Goal: Task Accomplishment & Management: Manage account settings

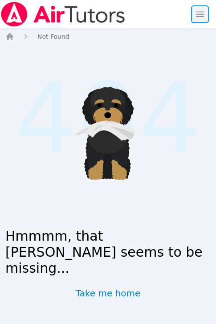
click at [193, 12] on span "button" at bounding box center [200, 14] width 20 height 20
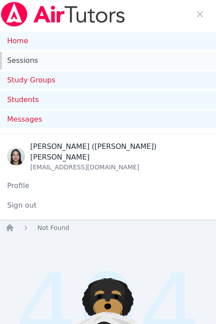
click at [37, 56] on link "Sessions" at bounding box center [108, 61] width 216 height 18
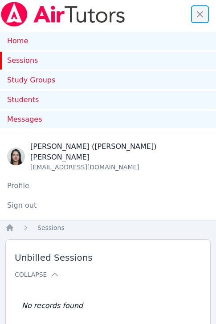
click at [192, 11] on span "button" at bounding box center [200, 14] width 20 height 20
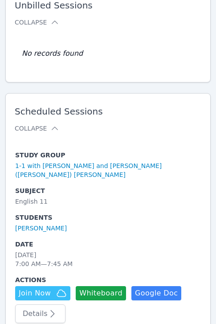
scroll to position [77, 0]
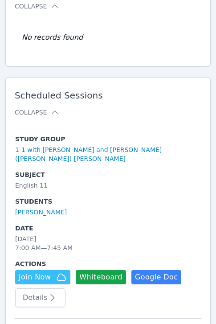
click at [158, 102] on h2 "Scheduled Sessions Collapse" at bounding box center [108, 103] width 187 height 27
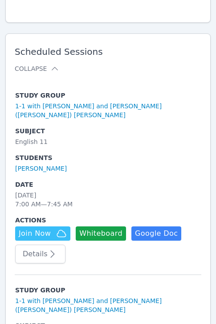
click at [39, 246] on button "Details" at bounding box center [40, 253] width 50 height 19
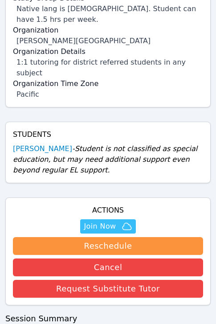
scroll to position [361, 0]
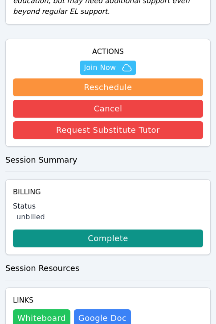
click at [45, 310] on button "Whiteboard" at bounding box center [41, 318] width 57 height 18
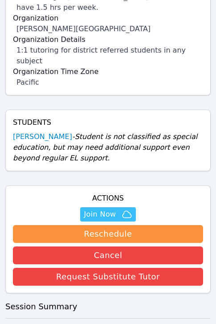
scroll to position [126, 0]
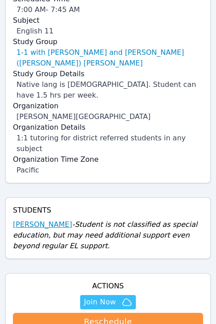
click at [45, 219] on link "[PERSON_NAME]" at bounding box center [42, 224] width 59 height 11
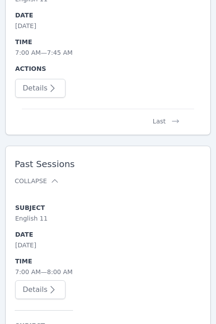
scroll to position [1830, 0]
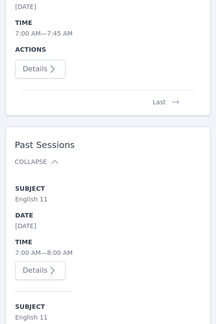
click at [44, 261] on button "Details" at bounding box center [40, 270] width 50 height 19
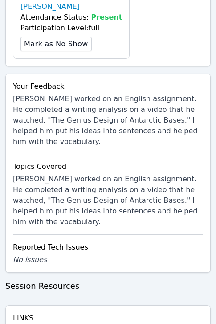
scroll to position [594, 0]
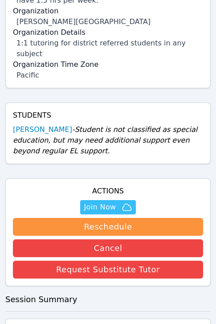
scroll to position [218, 0]
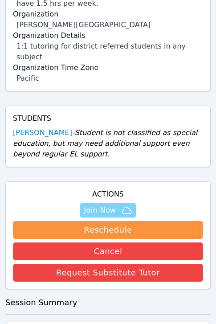
click at [118, 205] on span "Join Now" at bounding box center [108, 210] width 48 height 11
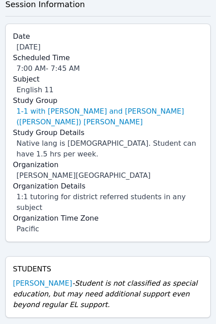
scroll to position [0, 0]
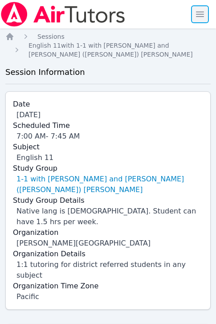
click at [196, 12] on span "button" at bounding box center [200, 14] width 20 height 20
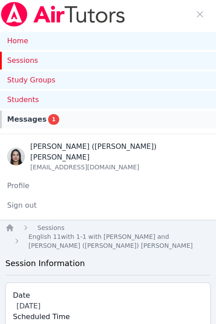
click at [35, 113] on link "Messages 1" at bounding box center [108, 119] width 216 height 18
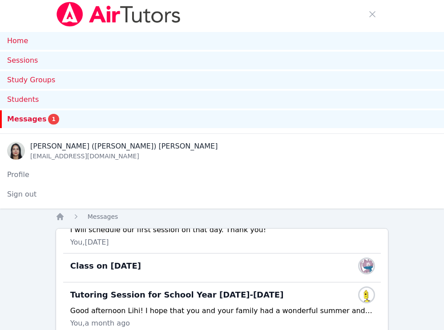
scroll to position [20, 0]
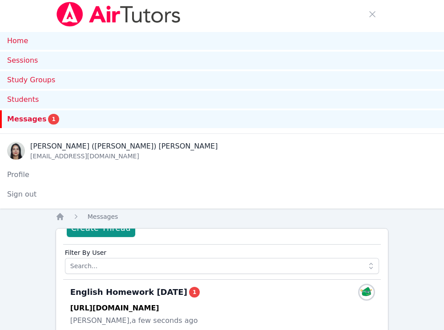
click at [55, 118] on div "Messages 1" at bounding box center [222, 119] width 430 height 11
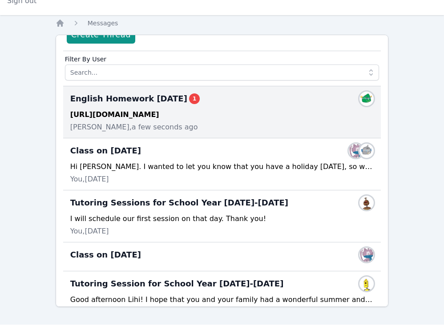
click at [134, 114] on div "https://classroom.google.com/c/Nzk1MDYwMTEyNTcy/a/ODA5NDgxMTI0MDcy/details" at bounding box center [222, 115] width 304 height 11
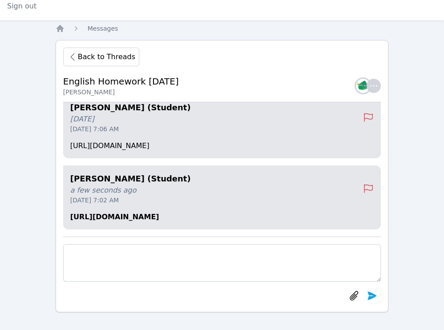
scroll to position [188, 0]
click at [147, 212] on p "https://classroom.google.com/c/Nzk1MDYwMTEyNTcy/a/ODA5NDgxMTI0MDcy/details" at bounding box center [222, 217] width 304 height 11
copy div "https://classroom.google.com/c/Nzk1MDYwMTEyNTcy/a/ODA5NDgxMTI0MDcy/details"
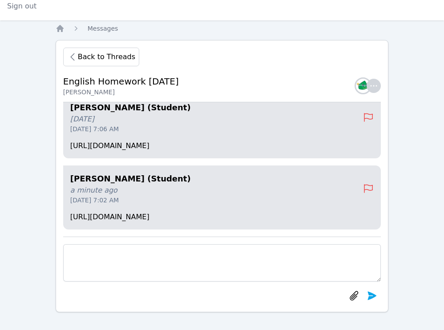
click at [222, 180] on div "Home Sessions Study Groups Students Messages Open user menu Jacqueline (Jackie)…" at bounding box center [222, 71] width 444 height 519
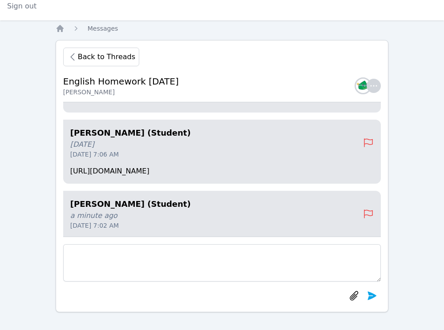
scroll to position [0, 0]
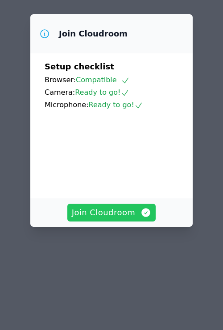
click at [116, 207] on span "Join Cloudroom" at bounding box center [112, 213] width 80 height 12
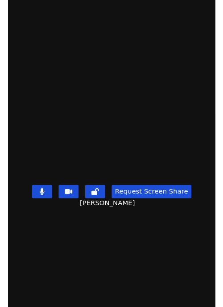
scroll to position [146, 0]
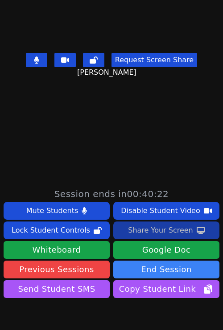
click at [142, 232] on div "Share Your Screen" at bounding box center [160, 231] width 65 height 14
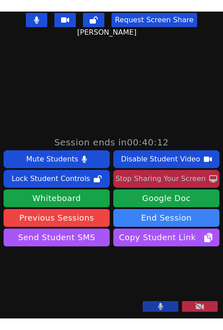
scroll to position [237, 0]
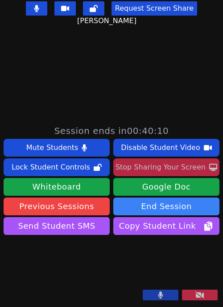
click at [148, 160] on div "Stop Sharing Your Screen" at bounding box center [160, 167] width 90 height 14
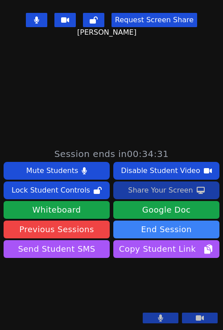
scroll to position [0, 0]
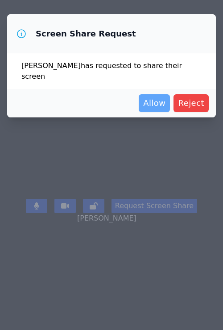
click at [153, 98] on span "Allow" at bounding box center [154, 103] width 22 height 12
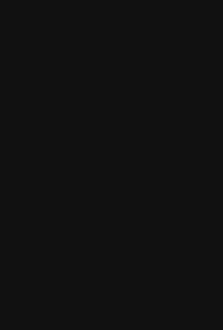
click at [159, 168] on main at bounding box center [111, 165] width 223 height 330
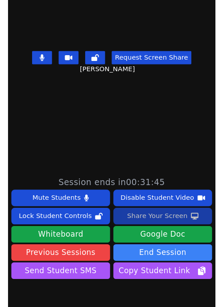
scroll to position [237, 0]
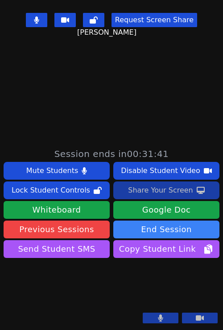
click at [160, 183] on div "Share Your Screen" at bounding box center [160, 190] width 65 height 14
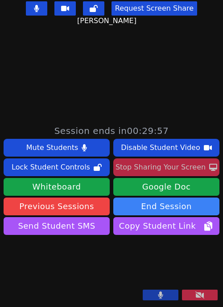
click at [151, 159] on button "Stop Sharing Your Screen" at bounding box center [166, 168] width 106 height 18
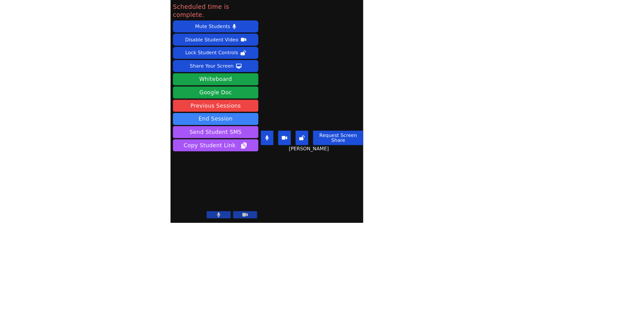
scroll to position [0, 0]
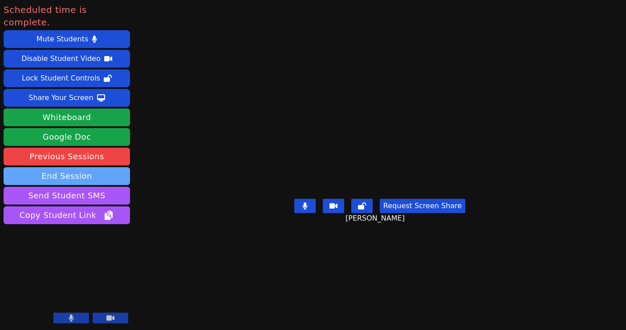
click at [70, 167] on button "End Session" at bounding box center [67, 176] width 126 height 18
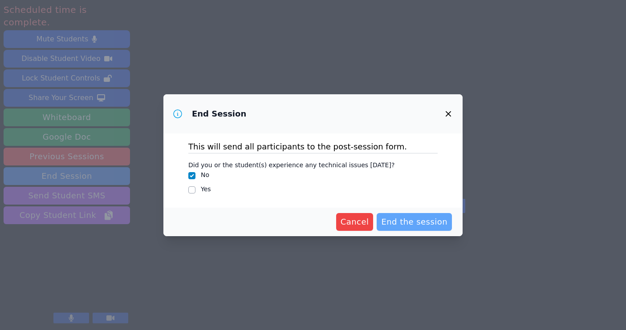
click at [222, 224] on span "End the session" at bounding box center [414, 222] width 66 height 12
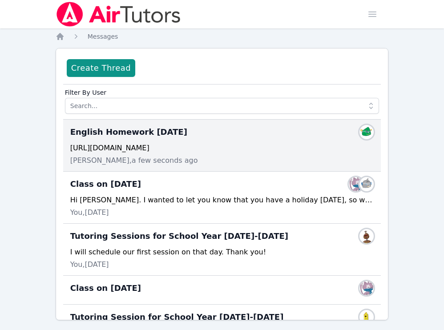
click at [212, 151] on div "[URL][DOMAIN_NAME]" at bounding box center [222, 148] width 304 height 11
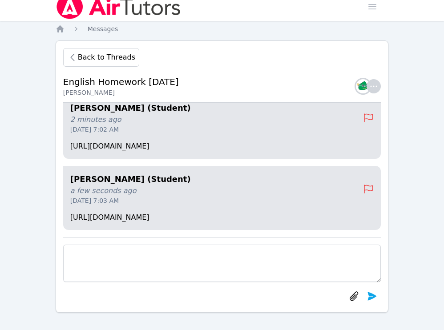
scroll to position [8, 0]
click at [130, 212] on p "[URL][DOMAIN_NAME]" at bounding box center [222, 217] width 304 height 11
copy div "[URL][DOMAIN_NAME]"
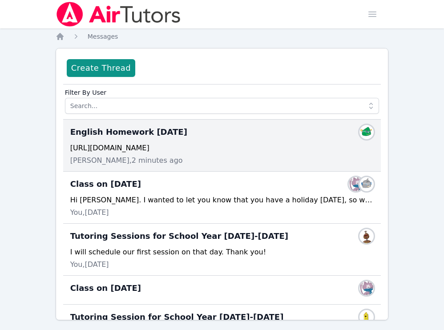
click at [202, 155] on div "English Homework 3/28/25 Members https://classroom.google.com/c/Nzk1MDYwMTEyNTc…" at bounding box center [222, 146] width 318 height 52
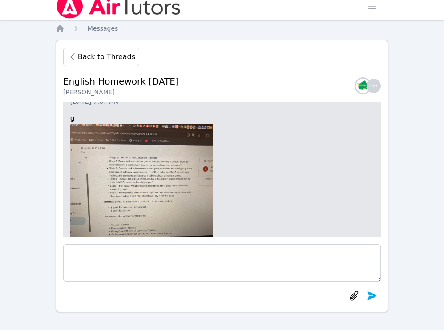
click at [148, 155] on img at bounding box center [141, 195] width 142 height 142
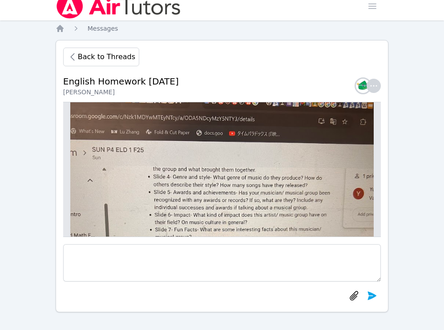
scroll to position [-332, 0]
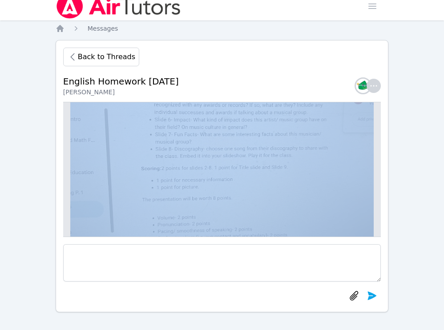
drag, startPoint x: 395, startPoint y: 193, endPoint x: 391, endPoint y: 198, distance: 6.0
click at [395, 194] on div "Home Sessions Study Groups Students Messages Open user menu Jacqueline (Jackie)…" at bounding box center [222, 161] width 444 height 338
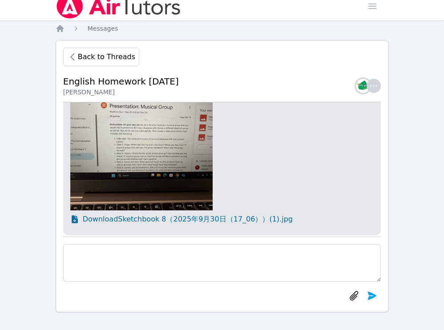
scroll to position [-5, 0]
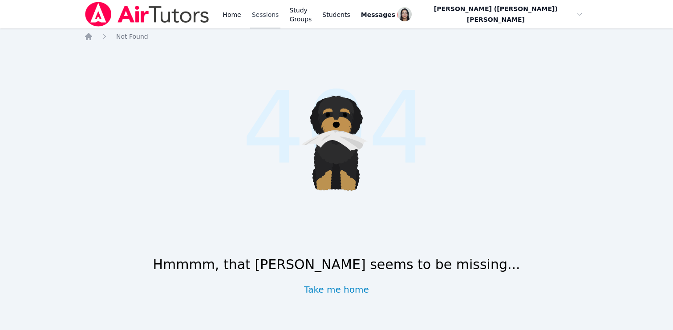
click at [263, 16] on link "Sessions" at bounding box center [265, 14] width 31 height 28
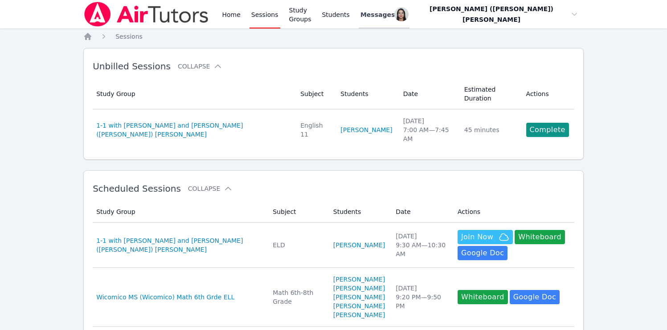
drag, startPoint x: 415, startPoint y: 26, endPoint x: 412, endPoint y: 20, distance: 6.6
click at [409, 25] on link "Messages 1" at bounding box center [383, 14] width 51 height 28
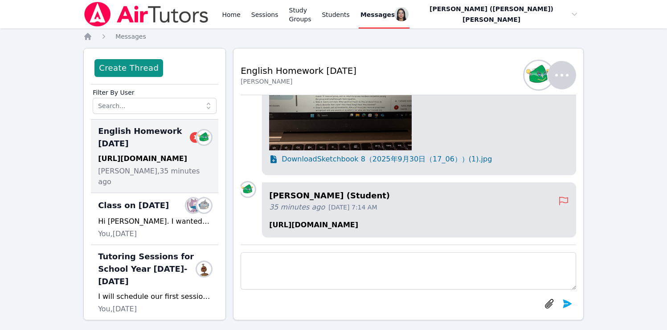
drag, startPoint x: 265, startPoint y: 269, endPoint x: 273, endPoint y: 238, distance: 32.1
click at [265, 269] on textarea at bounding box center [407, 270] width 335 height 37
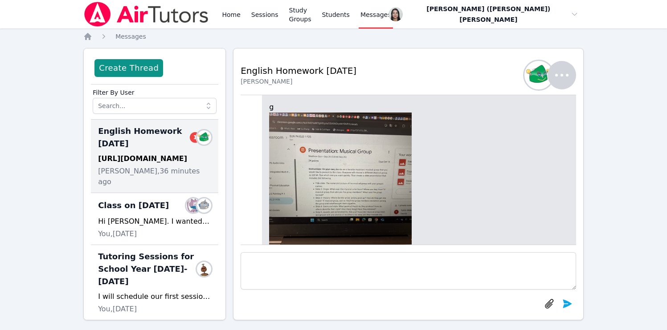
scroll to position [-154, 0]
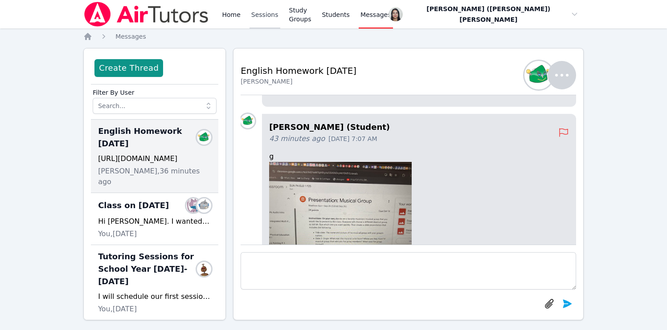
click at [255, 15] on link "Sessions" at bounding box center [264, 14] width 31 height 28
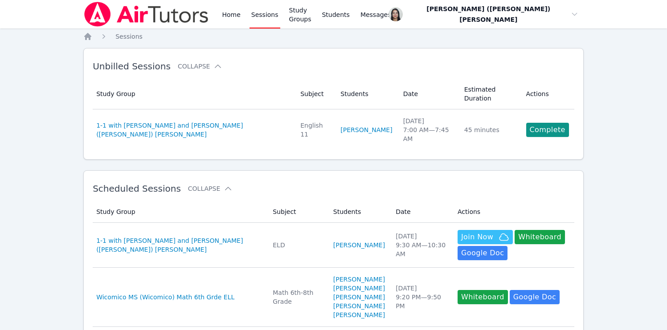
click at [535, 123] on link "Complete" at bounding box center [547, 130] width 43 height 14
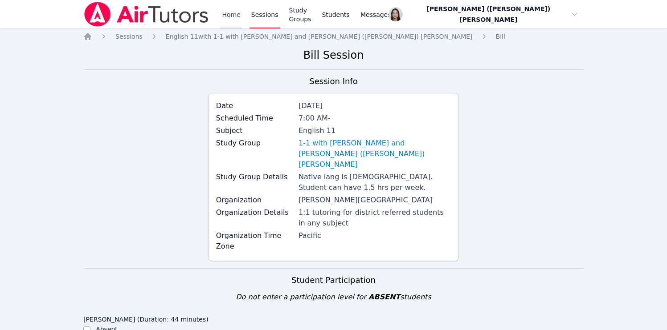
click at [234, 19] on link "Home" at bounding box center [231, 14] width 22 height 28
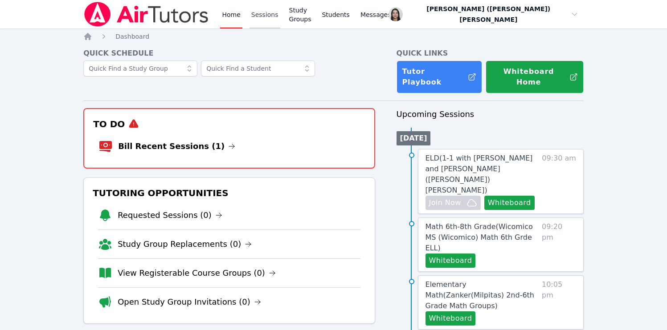
click at [254, 19] on link "Sessions" at bounding box center [264, 14] width 31 height 28
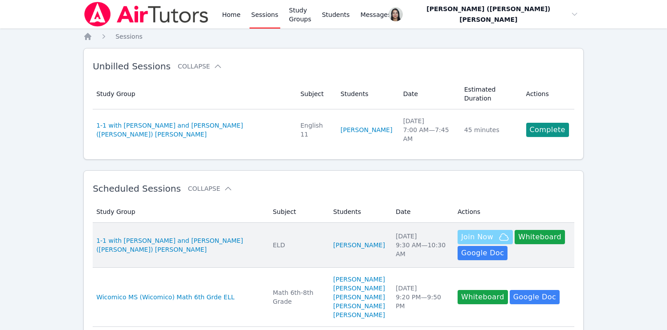
click at [468, 232] on span "Join Now" at bounding box center [477, 237] width 32 height 11
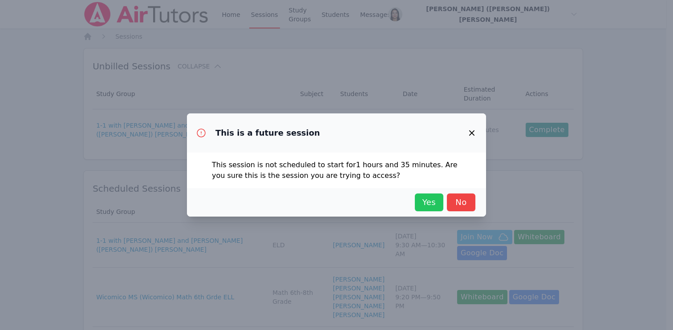
click at [426, 204] on span "Yes" at bounding box center [429, 202] width 20 height 12
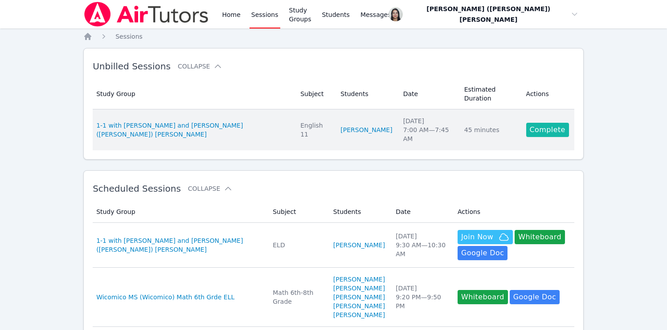
click at [537, 123] on link "Complete" at bounding box center [547, 130] width 43 height 14
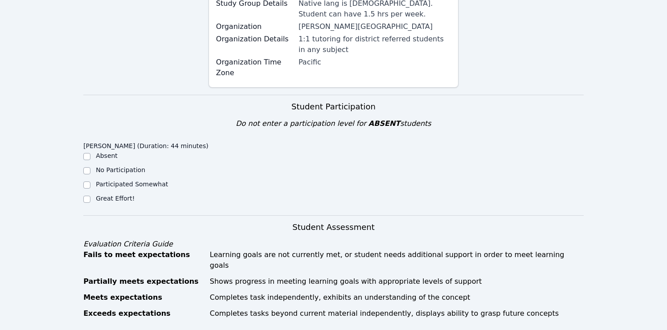
scroll to position [175, 0]
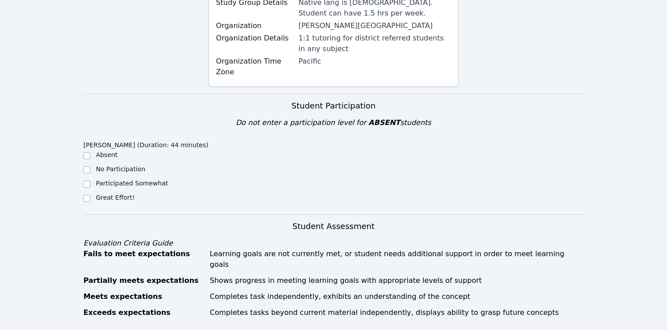
click at [116, 193] on div "Great Effort!" at bounding box center [115, 197] width 39 height 9
click at [89, 195] on input "Great Effort!" at bounding box center [86, 198] width 7 height 7
checkbox input "true"
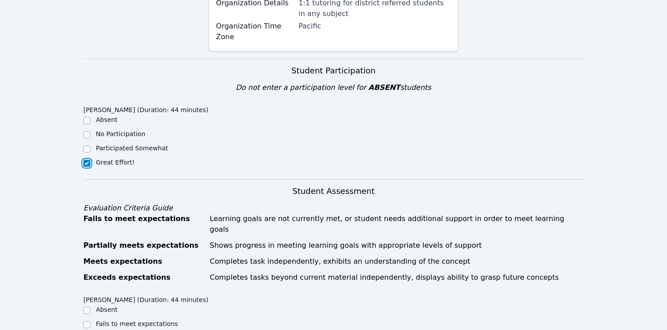
scroll to position [309, 0]
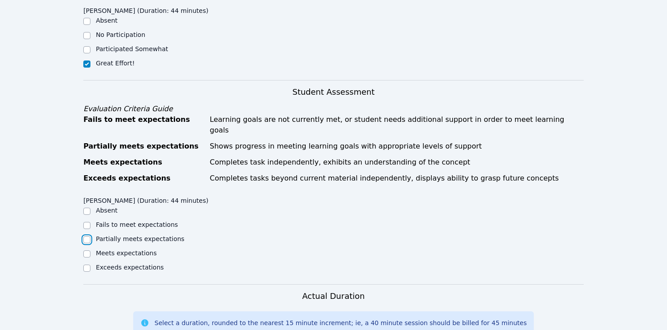
click at [89, 236] on input "Partially meets expectations" at bounding box center [86, 239] width 7 height 7
checkbox input "true"
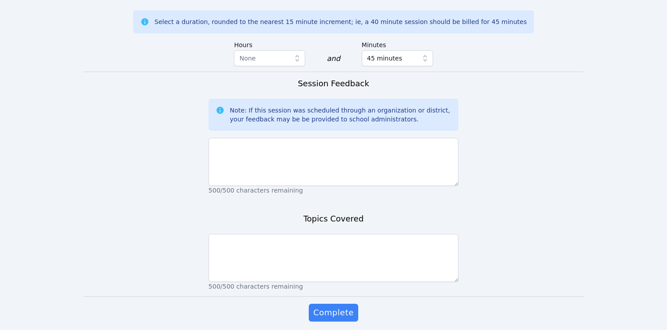
scroll to position [613, 0]
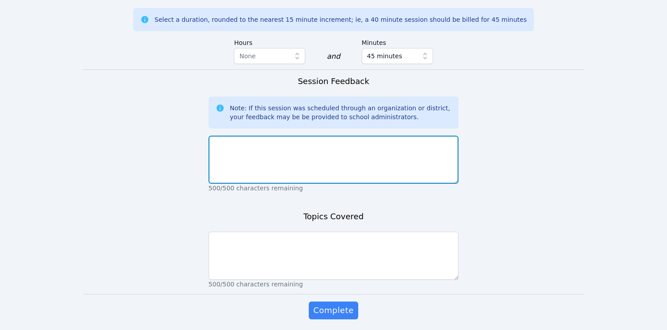
click at [284, 156] on textarea at bounding box center [333, 160] width 250 height 48
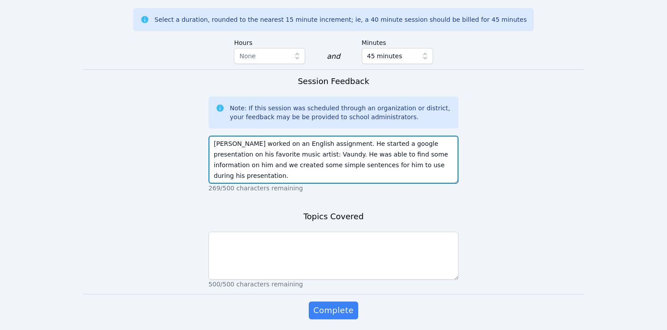
click at [285, 155] on textarea "Yukito worked on an English assignment. He started a google presentation on his…" at bounding box center [333, 160] width 250 height 48
click at [287, 146] on textarea "Yukito worked on an English assignment. He started a google presentation on his…" at bounding box center [333, 160] width 250 height 48
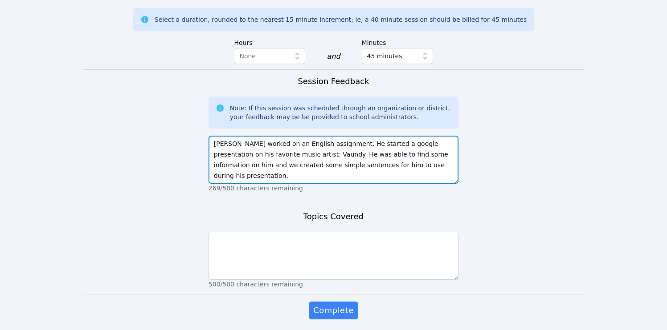
type textarea "Yukito worked on an English assignment. He started a google presentation on his…"
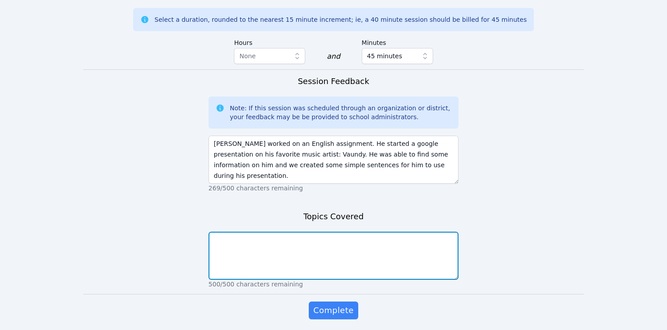
click at [282, 232] on textarea at bounding box center [333, 256] width 250 height 48
paste textarea "Yukito worked on an English assignment. He started a google presentation on his…"
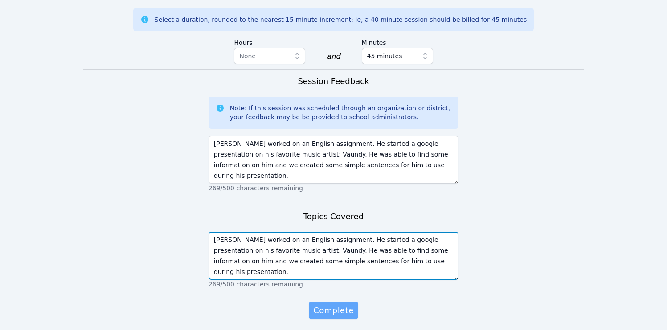
type textarea "Yukito worked on an English assignment. He started a google presentation on his…"
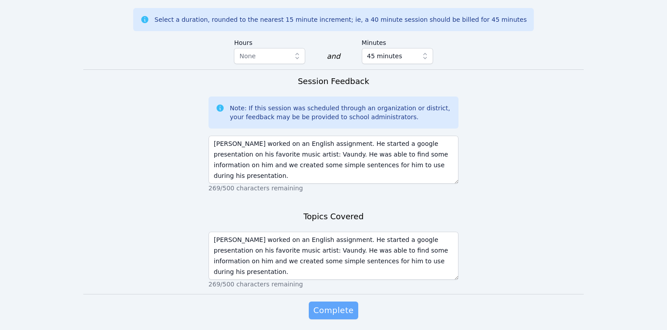
click at [331, 305] on span "Complete" at bounding box center [333, 311] width 40 height 12
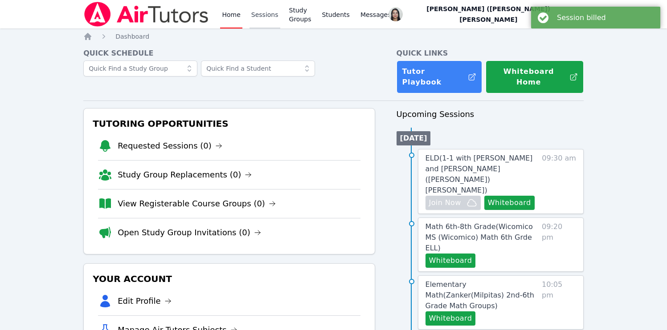
click at [259, 16] on link "Sessions" at bounding box center [264, 14] width 31 height 28
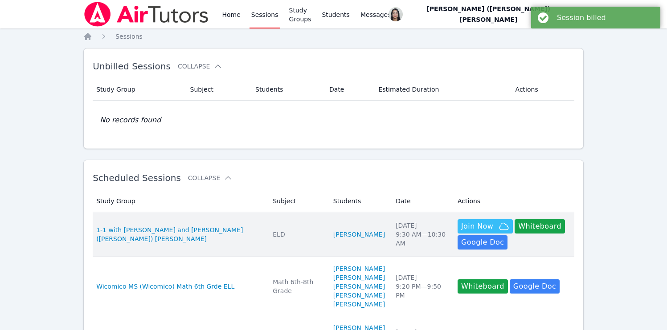
click at [278, 224] on td "Subject ELD" at bounding box center [297, 234] width 61 height 45
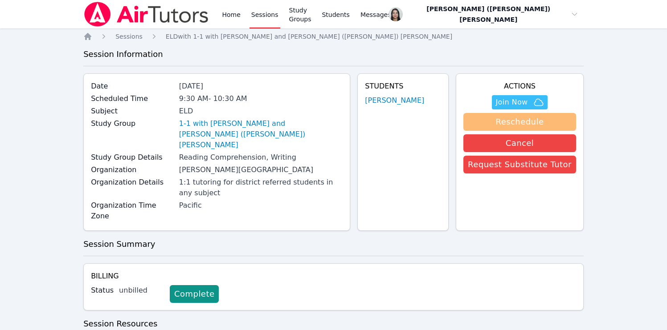
click at [505, 124] on button "Reschedule" at bounding box center [519, 122] width 113 height 18
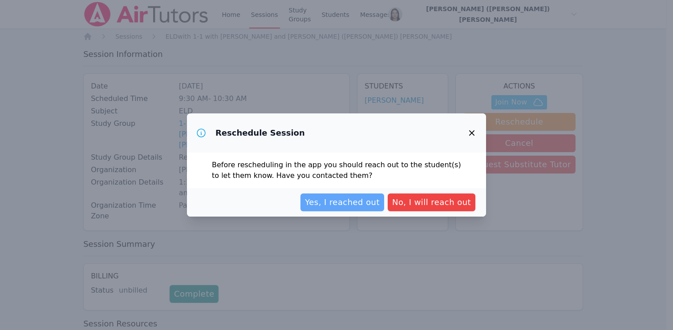
click at [361, 199] on span "Yes, I reached out" at bounding box center [342, 202] width 75 height 12
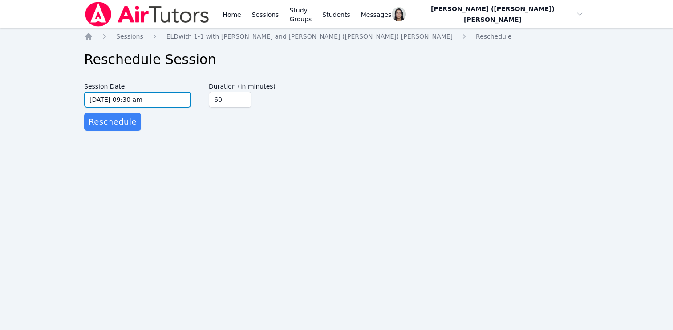
click at [142, 100] on input "10/01/2025 09:30 am" at bounding box center [137, 100] width 107 height 16
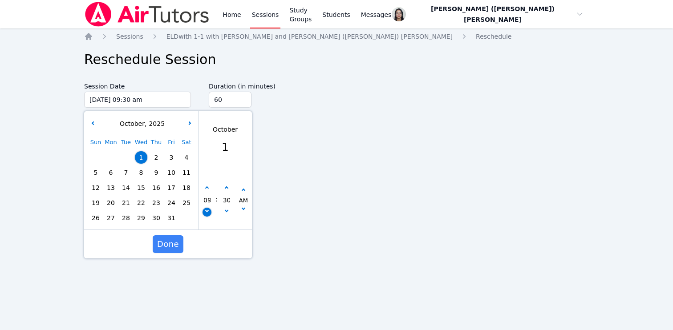
click at [208, 212] on button "button" at bounding box center [207, 212] width 9 height 9
type input "10/01/2025 08:30 am"
type input "08"
click at [205, 191] on button "button" at bounding box center [207, 188] width 9 height 9
type input "10/01/2025 09:30 am"
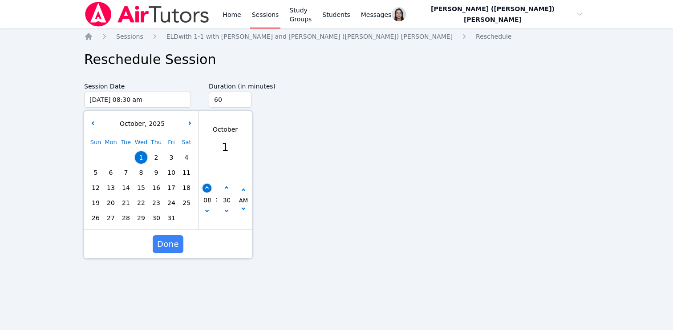
type input "09"
click at [205, 191] on button "button" at bounding box center [207, 188] width 9 height 9
type input "10/01/2025 10:30 am"
type input "10"
click at [172, 244] on span "Done" at bounding box center [168, 244] width 22 height 12
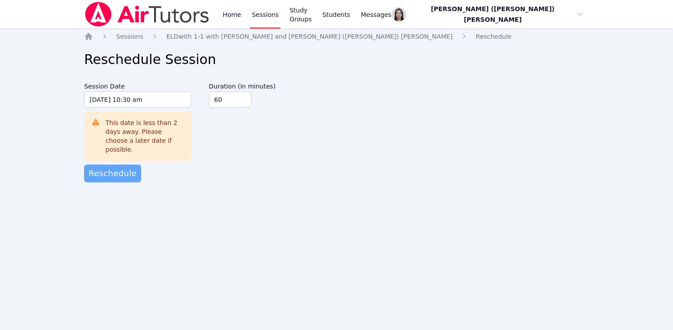
click at [124, 167] on span "Reschedule" at bounding box center [113, 173] width 48 height 12
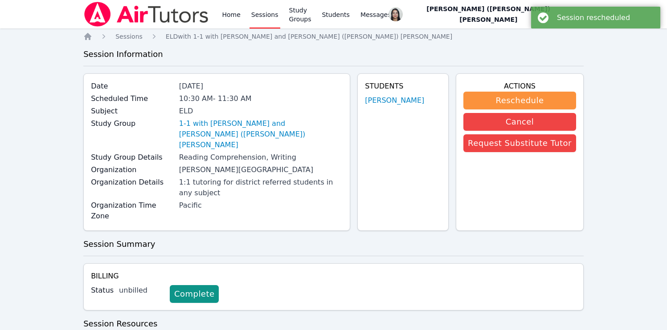
click at [257, 15] on link "Sessions" at bounding box center [264, 14] width 31 height 28
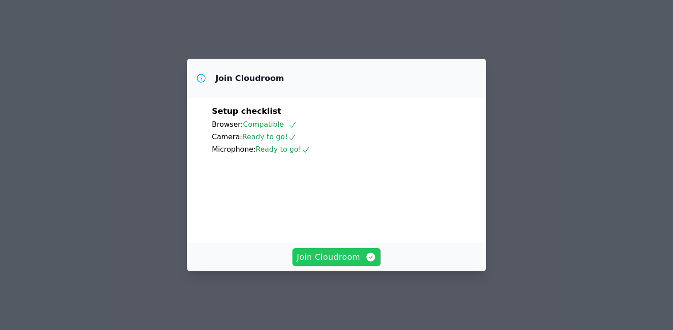
click at [342, 264] on span "Join Cloudroom" at bounding box center [337, 257] width 80 height 12
